Goal: Use online tool/utility: Utilize a website feature to perform a specific function

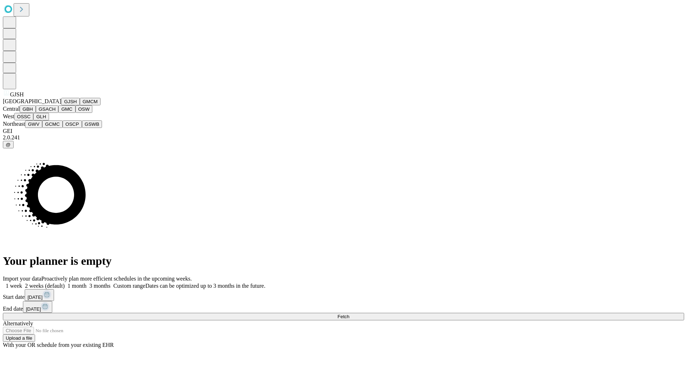
click at [61, 105] on button "GJSH" at bounding box center [70, 102] width 19 height 8
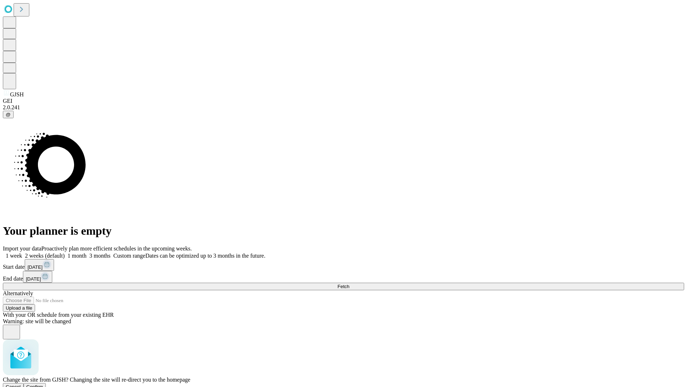
click at [43, 384] on span "Confirm" at bounding box center [34, 386] width 17 height 5
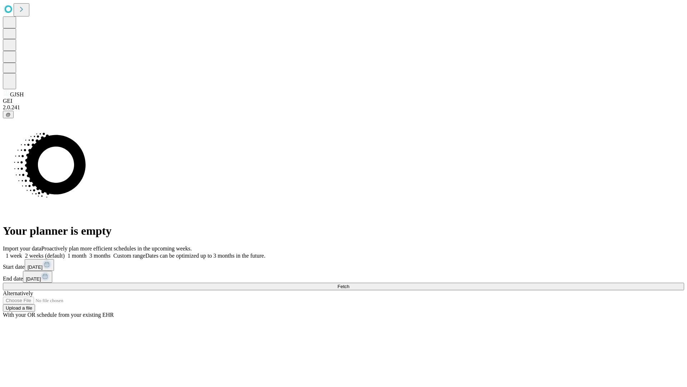
click at [65, 252] on label "2 weeks (default)" at bounding box center [43, 255] width 43 height 6
click at [349, 283] on span "Fetch" at bounding box center [344, 285] width 12 height 5
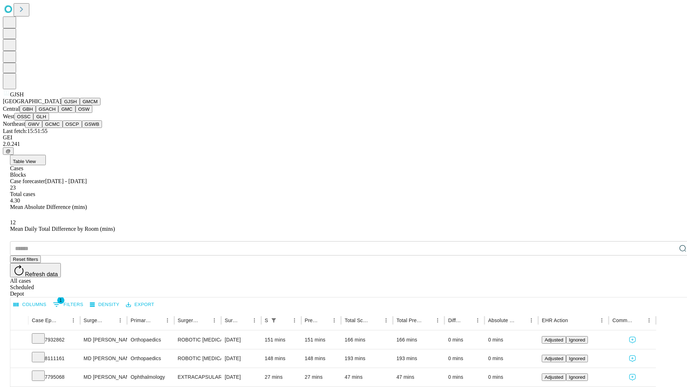
click at [80, 105] on button "GMCM" at bounding box center [90, 102] width 21 height 8
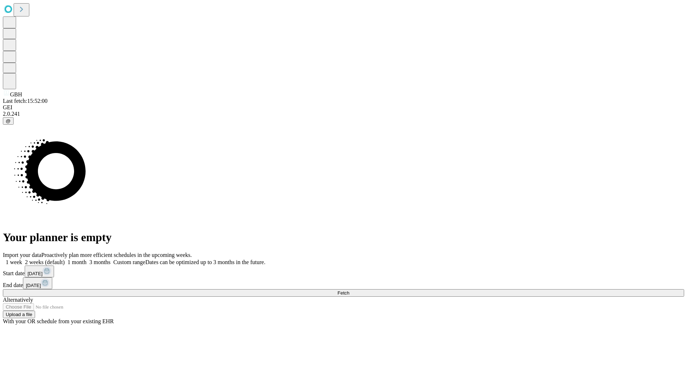
click at [65, 259] on label "2 weeks (default)" at bounding box center [43, 262] width 43 height 6
click at [349, 290] on span "Fetch" at bounding box center [344, 292] width 12 height 5
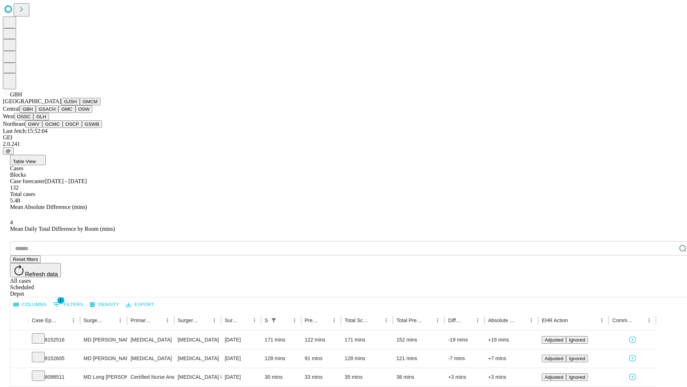
click at [55, 113] on button "GSACH" at bounding box center [47, 109] width 23 height 8
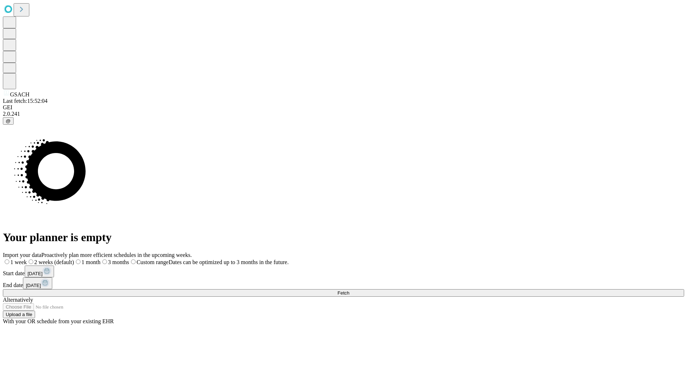
click at [74, 259] on label "2 weeks (default)" at bounding box center [50, 262] width 47 height 6
click at [349, 290] on span "Fetch" at bounding box center [344, 292] width 12 height 5
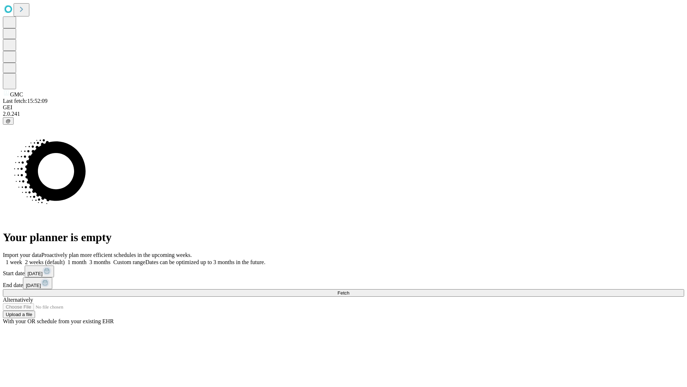
click at [65, 259] on label "2 weeks (default)" at bounding box center [43, 262] width 43 height 6
click at [349, 290] on span "Fetch" at bounding box center [344, 292] width 12 height 5
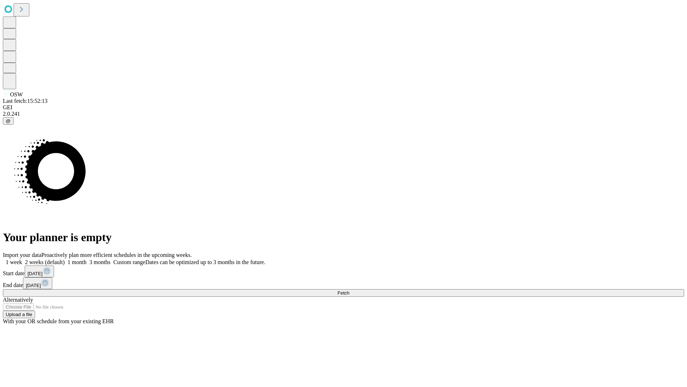
click at [349, 290] on span "Fetch" at bounding box center [344, 292] width 12 height 5
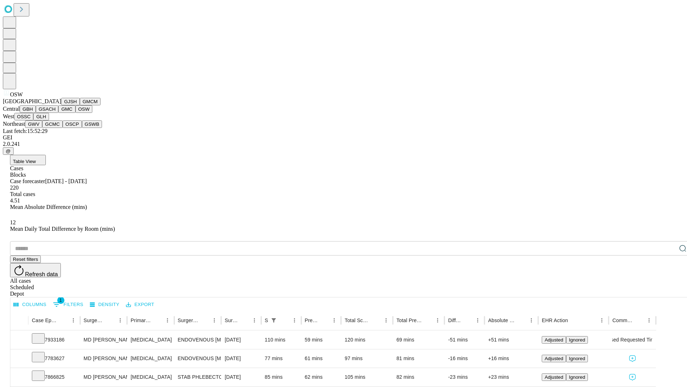
click at [34, 120] on button "OSSC" at bounding box center [23, 117] width 19 height 8
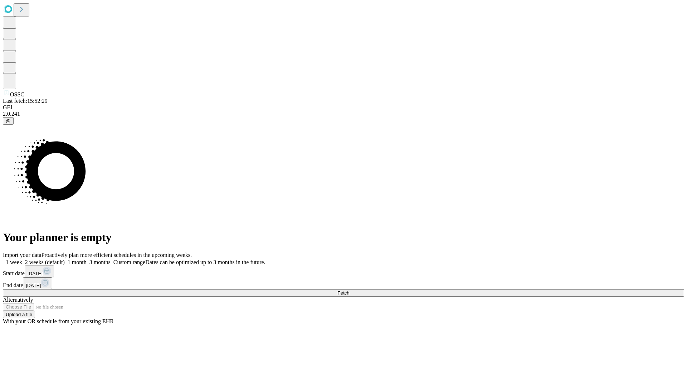
click at [65, 259] on label "2 weeks (default)" at bounding box center [43, 262] width 43 height 6
click at [349, 290] on span "Fetch" at bounding box center [344, 292] width 12 height 5
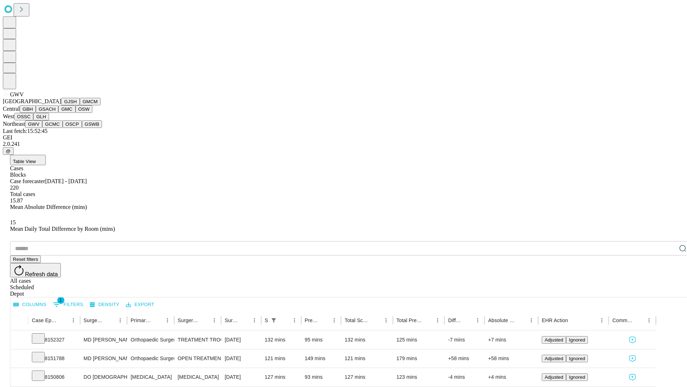
click at [55, 128] on button "GCMC" at bounding box center [52, 124] width 20 height 8
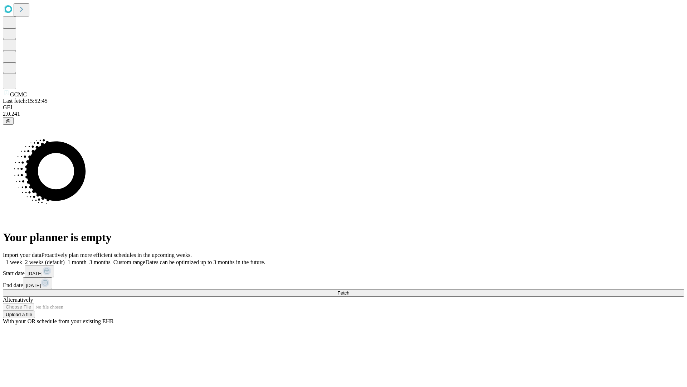
click at [65, 259] on label "2 weeks (default)" at bounding box center [43, 262] width 43 height 6
click at [349, 290] on span "Fetch" at bounding box center [344, 292] width 12 height 5
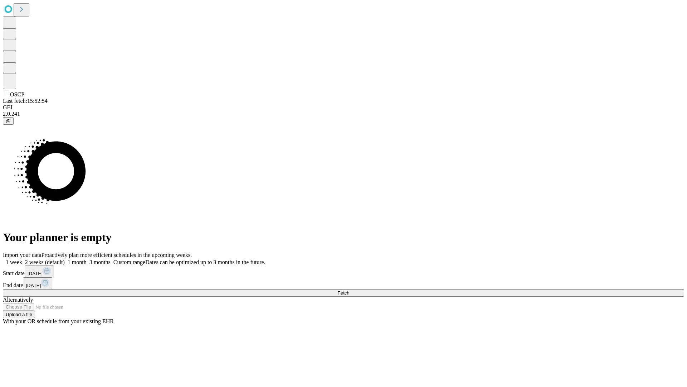
click at [65, 259] on label "2 weeks (default)" at bounding box center [43, 262] width 43 height 6
click at [349, 290] on span "Fetch" at bounding box center [344, 292] width 12 height 5
